Goal: Find contact information: Find contact information

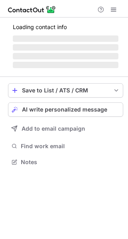
scroll to position [161, 128]
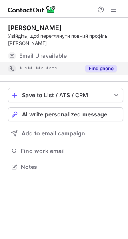
click at [99, 69] on button "Find phone" at bounding box center [101, 69] width 32 height 8
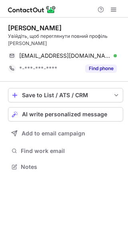
scroll to position [161, 128]
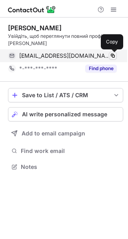
click at [112, 55] on span at bounding box center [112, 56] width 6 height 6
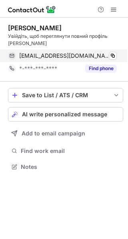
scroll to position [161, 128]
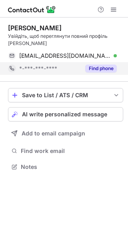
click at [94, 67] on button "Find phone" at bounding box center [101, 69] width 32 height 8
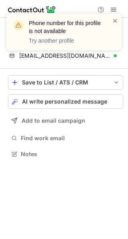
scroll to position [148, 128]
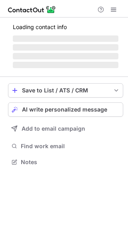
scroll to position [161, 128]
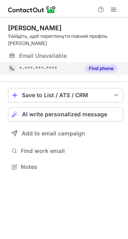
click at [103, 65] on button "Find phone" at bounding box center [101, 69] width 32 height 8
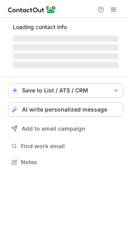
scroll to position [161, 128]
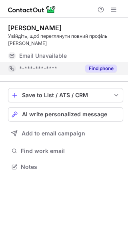
click at [91, 66] on button "Find phone" at bounding box center [101, 69] width 32 height 8
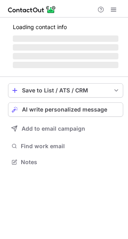
scroll to position [167, 128]
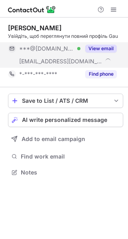
click at [107, 48] on button "View email" at bounding box center [101, 49] width 32 height 8
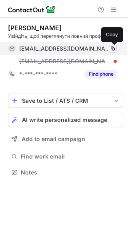
click at [114, 48] on span at bounding box center [112, 48] width 6 height 6
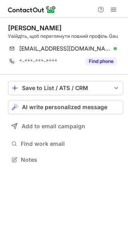
scroll to position [154, 128]
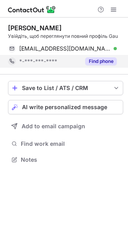
click at [108, 63] on button "Find phone" at bounding box center [101, 61] width 32 height 8
